Goal: Find contact information

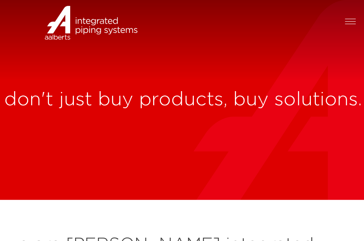
click at [158, 50] on div at bounding box center [91, 27] width 182 height 54
click at [344, 19] on div at bounding box center [273, 27] width 182 height 54
click at [351, 21] on span at bounding box center [350, 21] width 11 height 0
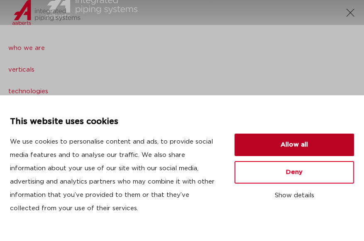
click at [288, 138] on button "Allow all" at bounding box center [295, 144] width 120 height 22
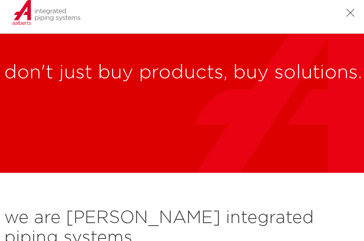
scroll to position [42, 0]
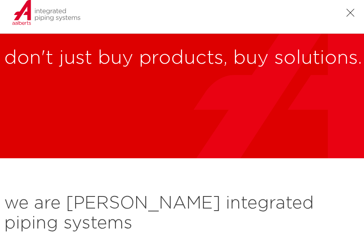
click at [352, 15] on div at bounding box center [350, 13] width 11 height 10
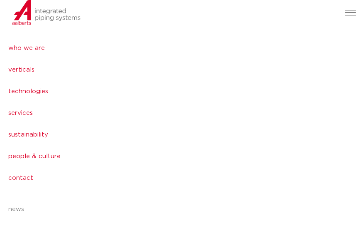
click at [355, 14] on div at bounding box center [350, 13] width 11 height 10
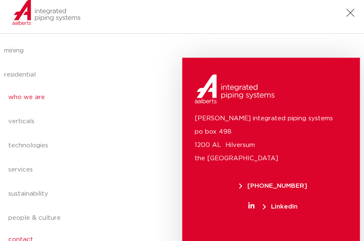
scroll to position [4879, 0]
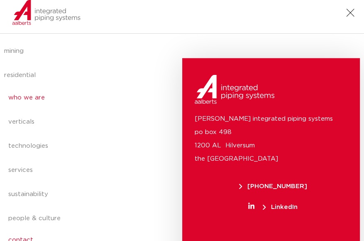
click at [26, 230] on link "contact" at bounding box center [73, 239] width 131 height 19
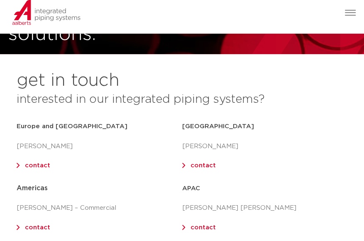
scroll to position [125, 0]
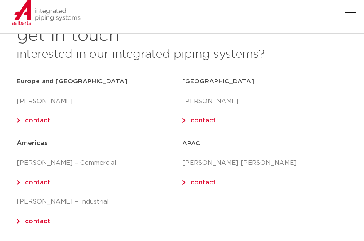
drag, startPoint x: 40, startPoint y: 120, endPoint x: 287, endPoint y: 147, distance: 249.0
click at [287, 147] on h5 "APAC" at bounding box center [265, 143] width 166 height 13
drag, startPoint x: 38, startPoint y: 120, endPoint x: 106, endPoint y: 117, distance: 67.8
click at [124, 110] on div "Europe and UK [PERSON_NAME] contact" at bounding box center [100, 101] width 166 height 52
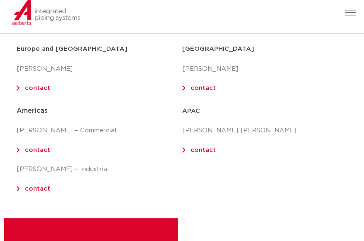
scroll to position [208, 0]
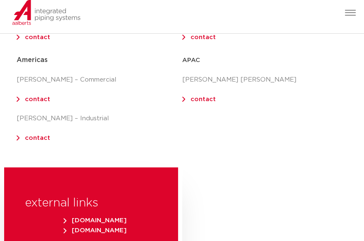
drag, startPoint x: 32, startPoint y: 141, endPoint x: 27, endPoint y: 140, distance: 5.5
click at [204, 150] on div "APAC [PERSON_NAME] [PERSON_NAME] contact" at bounding box center [265, 100] width 166 height 100
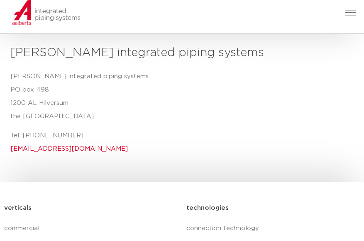
scroll to position [623, 0]
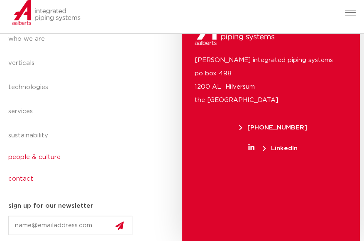
scroll to position [989, 0]
